Goal: Task Accomplishment & Management: Manage account settings

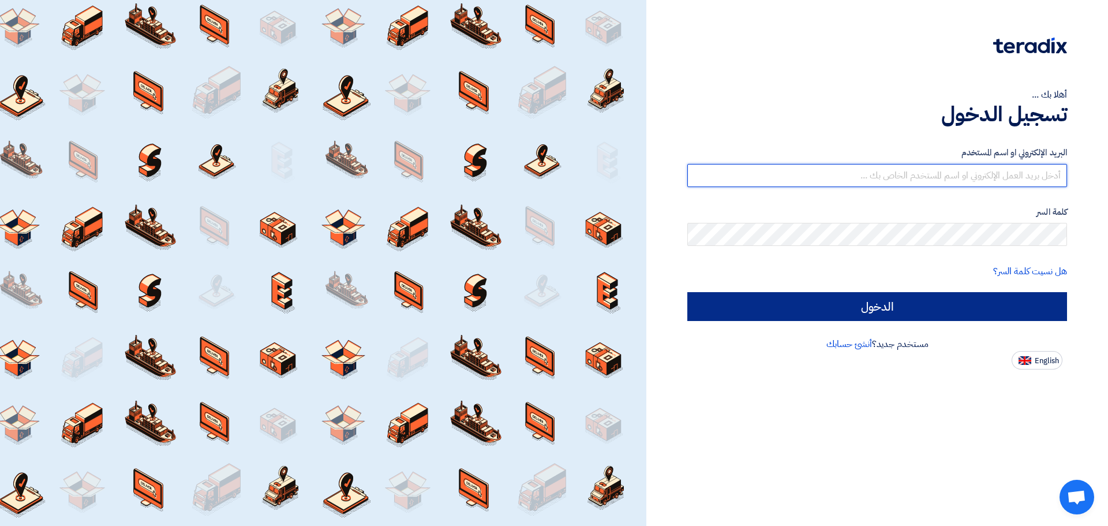
type input "[EMAIL_ADDRESS][DOMAIN_NAME]"
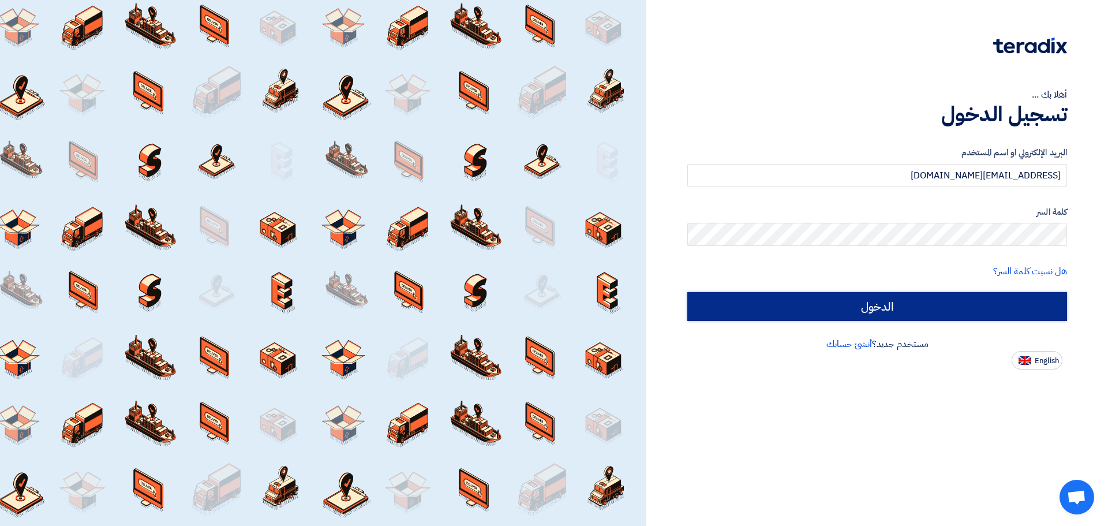
click at [1017, 304] on input "الدخول" at bounding box center [877, 306] width 380 height 29
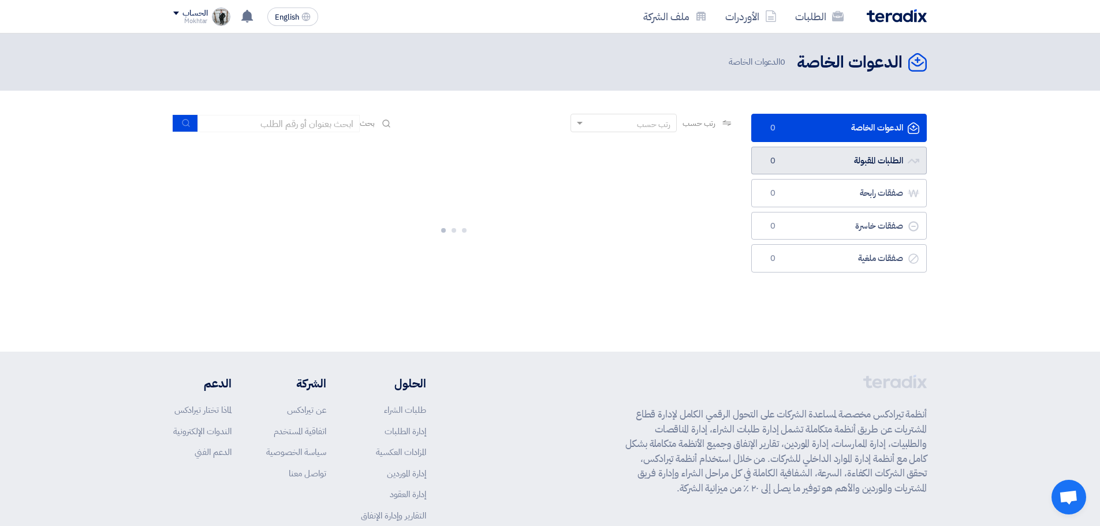
click at [854, 164] on link "الطلبات المقبولة الطلبات المقبولة 0" at bounding box center [838, 161] width 175 height 28
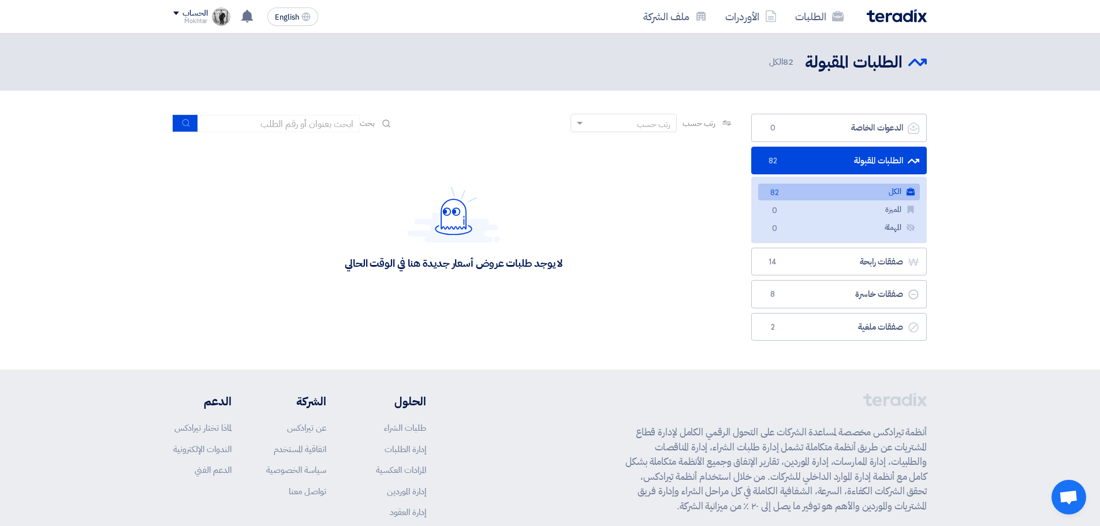
click at [885, 188] on link "الكل الكل 82" at bounding box center [839, 192] width 162 height 17
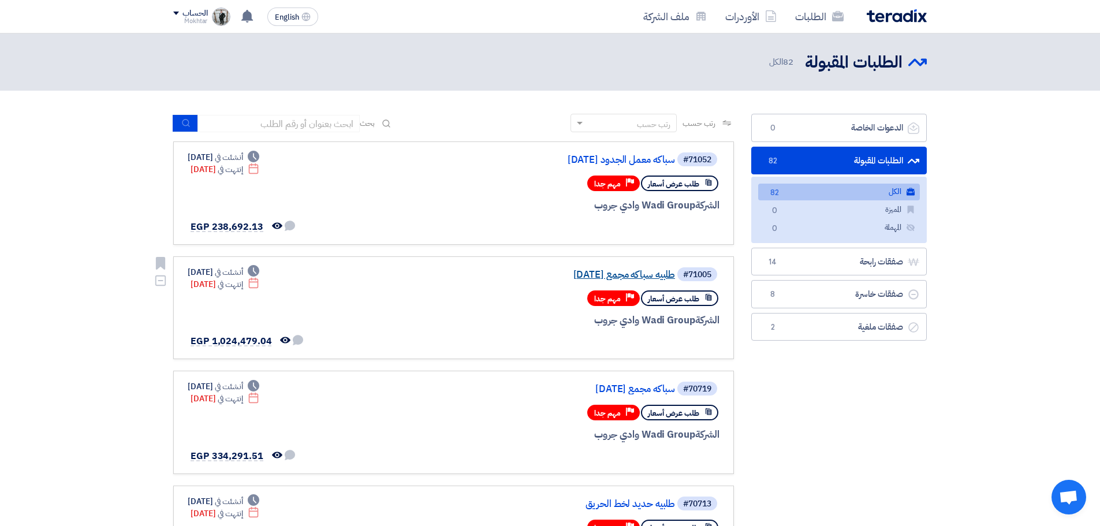
click at [661, 270] on link "طلبيه سباكه مجمع [DATE]" at bounding box center [559, 275] width 231 height 10
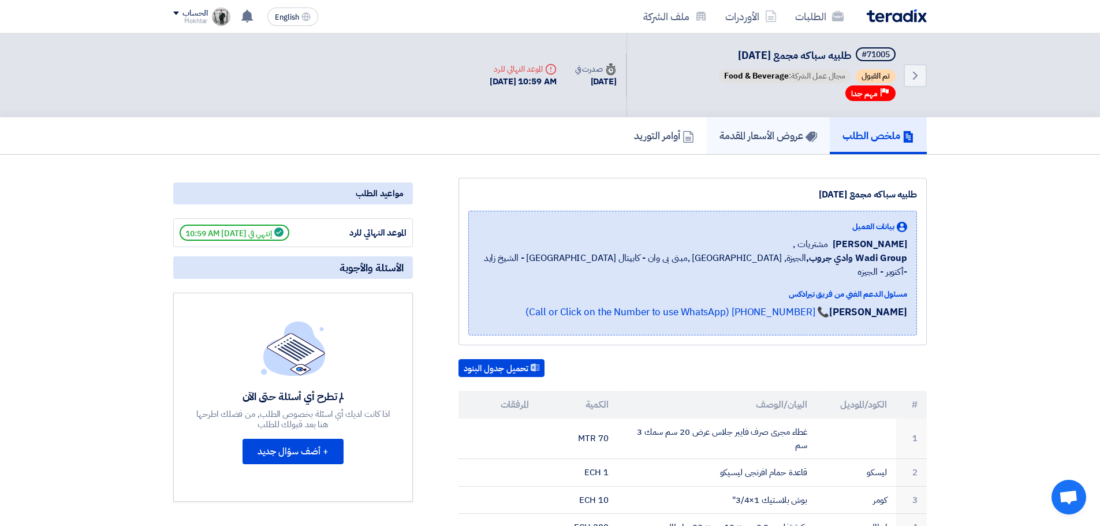
click at [789, 131] on h5 "عروض الأسعار المقدمة" at bounding box center [768, 135] width 98 height 13
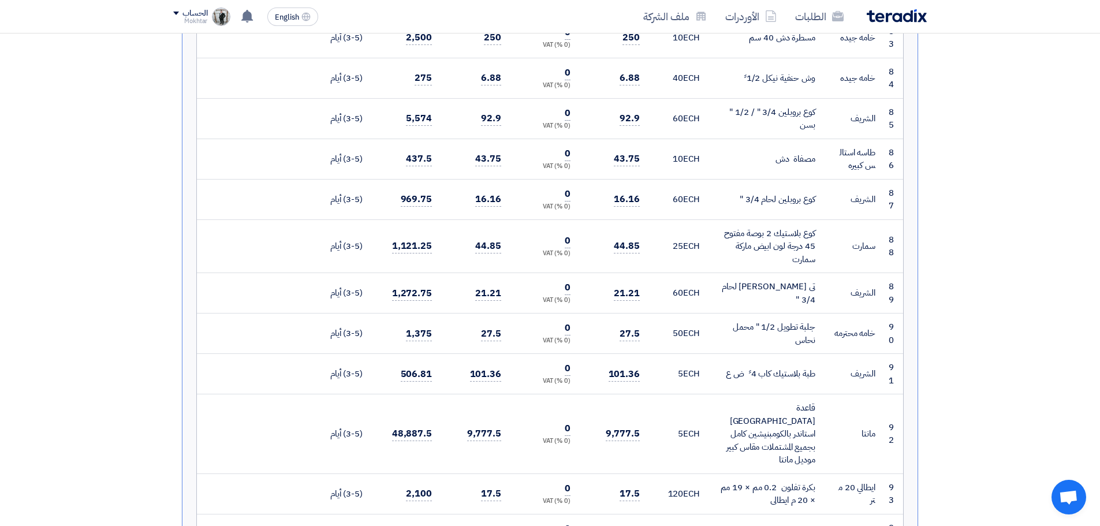
scroll to position [3811, 0]
